Goal: Task Accomplishment & Management: Manage account settings

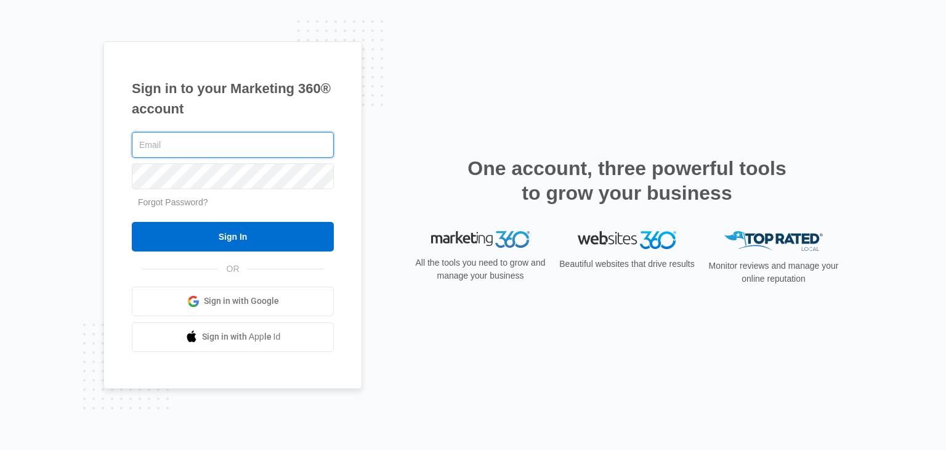
type input "[EMAIL_ADDRESS][DOMAIN_NAME]"
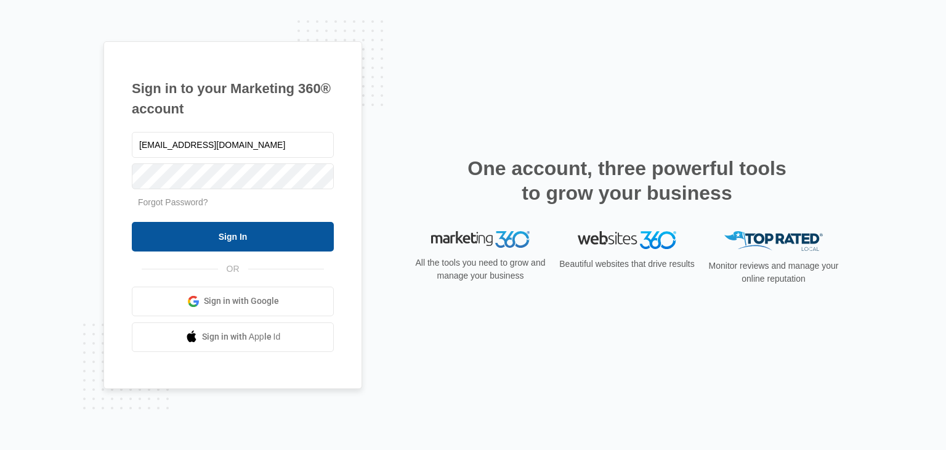
click at [283, 245] on input "Sign In" at bounding box center [233, 237] width 202 height 30
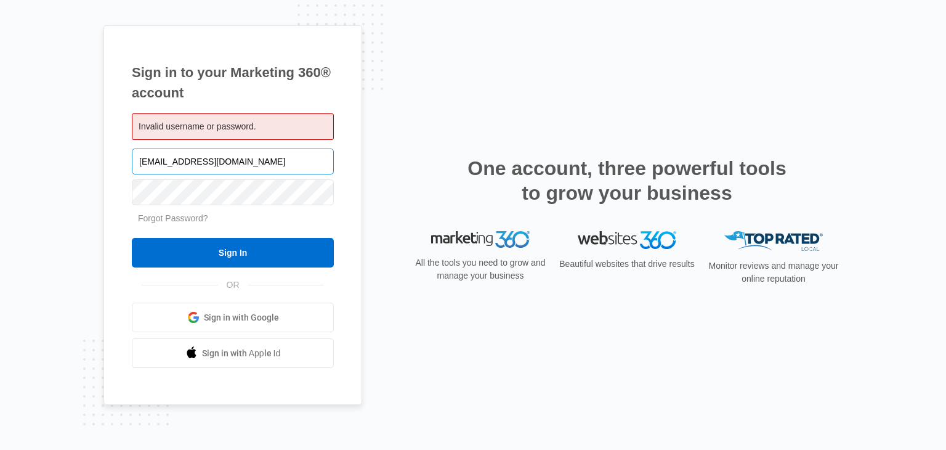
click at [297, 161] on input "stockdaddypatnacentre@gmail.com" at bounding box center [233, 161] width 202 height 26
